Goal: Task Accomplishment & Management: Use online tool/utility

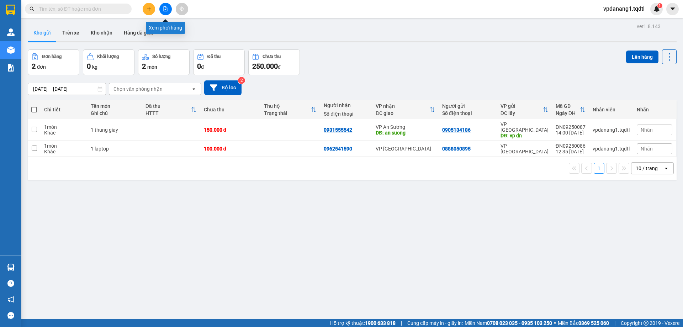
click at [167, 14] on button at bounding box center [165, 9] width 12 height 12
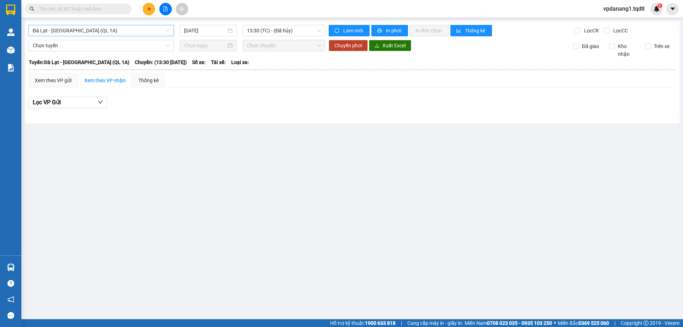
click at [168, 33] on span "Đà Lạt - [GEOGRAPHIC_DATA] (QL 1A)" at bounding box center [101, 30] width 137 height 11
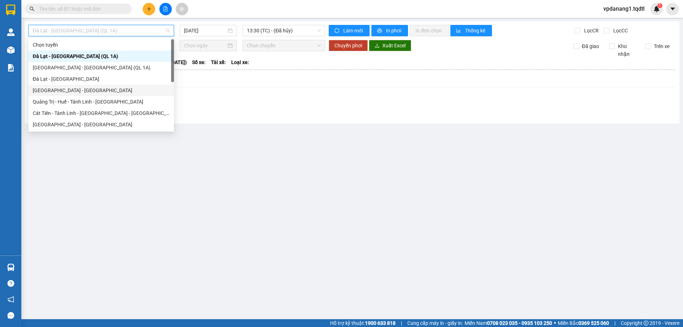
scroll to position [71, 0]
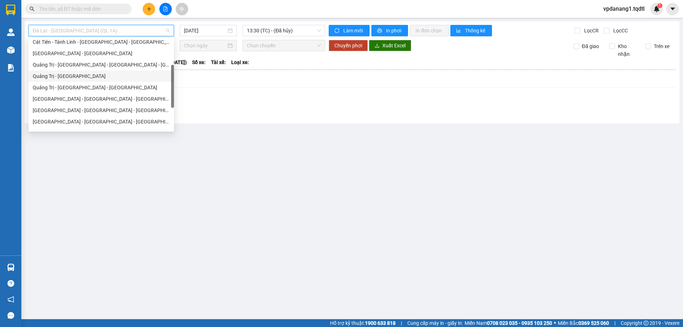
click at [110, 77] on div "Quảng Trị - [GEOGRAPHIC_DATA]" at bounding box center [101, 76] width 137 height 8
type input "[DATE]"
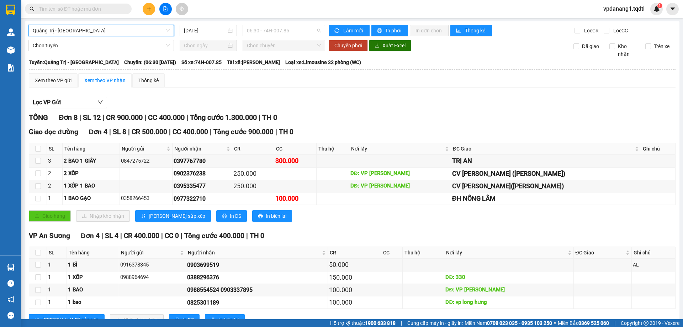
drag, startPoint x: 305, startPoint y: 28, endPoint x: 304, endPoint y: 40, distance: 11.4
click at [305, 29] on span "06:30 - 74H-007.85" at bounding box center [284, 30] width 74 height 11
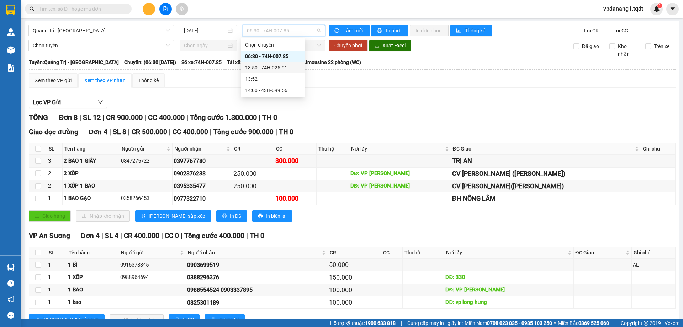
click at [285, 63] on div "13:50 - 74H-025.91" at bounding box center [273, 67] width 64 height 11
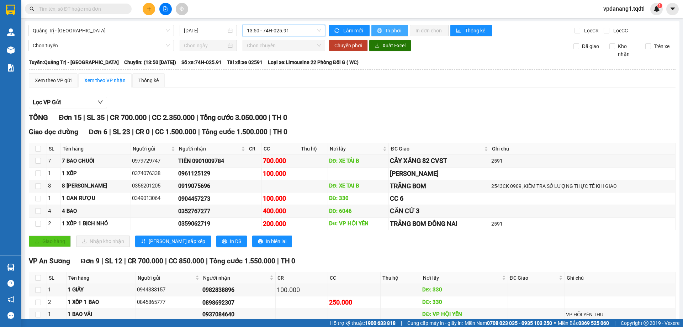
click at [379, 31] on icon "printer" at bounding box center [379, 30] width 5 height 5
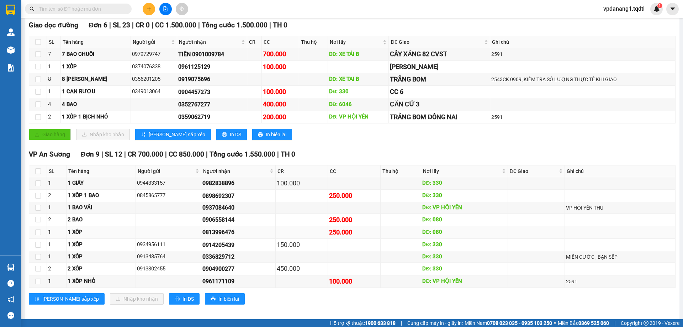
scroll to position [112, 0]
